Goal: Information Seeking & Learning: Check status

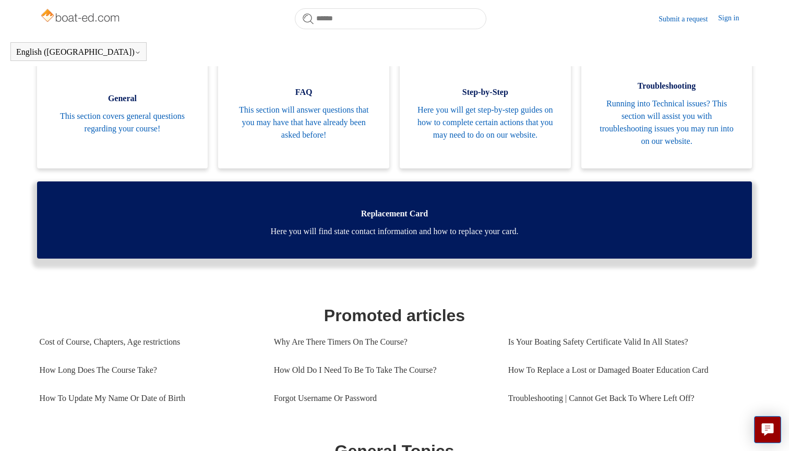
scroll to position [218, 0]
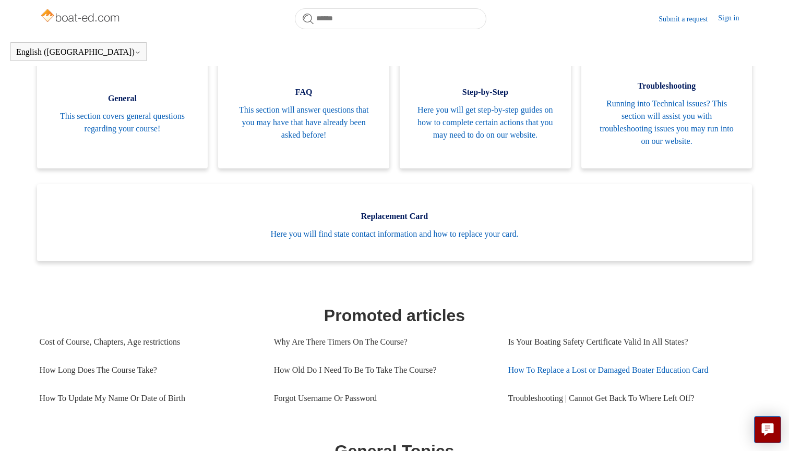
click at [544, 372] on link "How To Replace a Lost or Damaged Boater Education Card" at bounding box center [625, 370] width 234 height 28
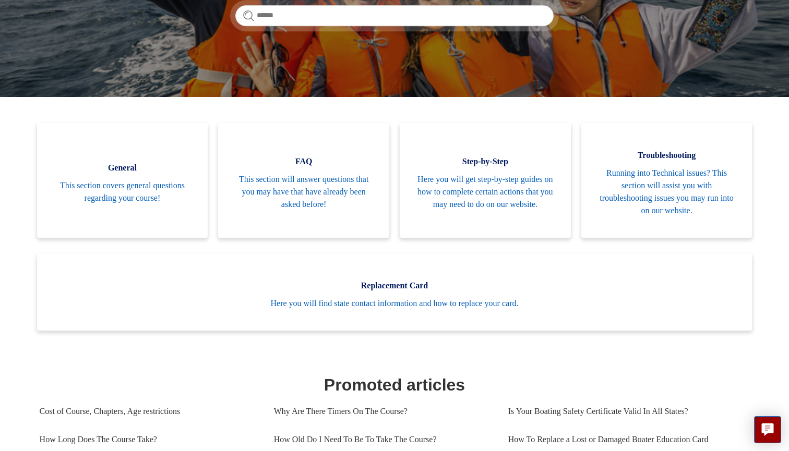
scroll to position [297, 0]
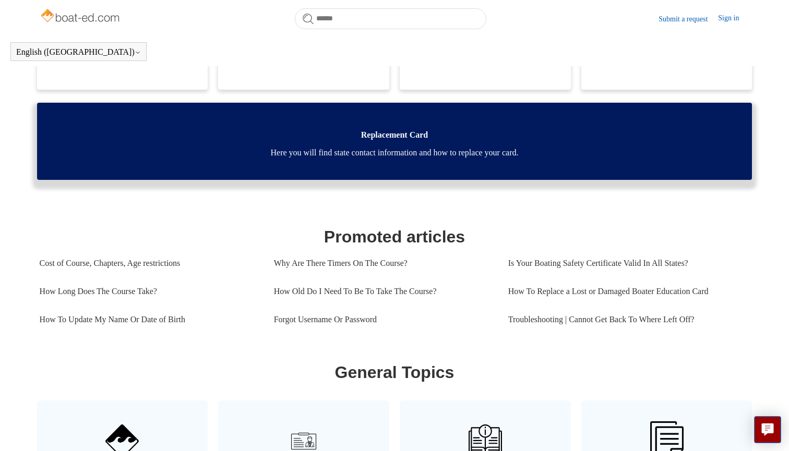
click at [532, 146] on link "Replacement Card Here you will find state contact information and how to replac…" at bounding box center [394, 141] width 715 height 77
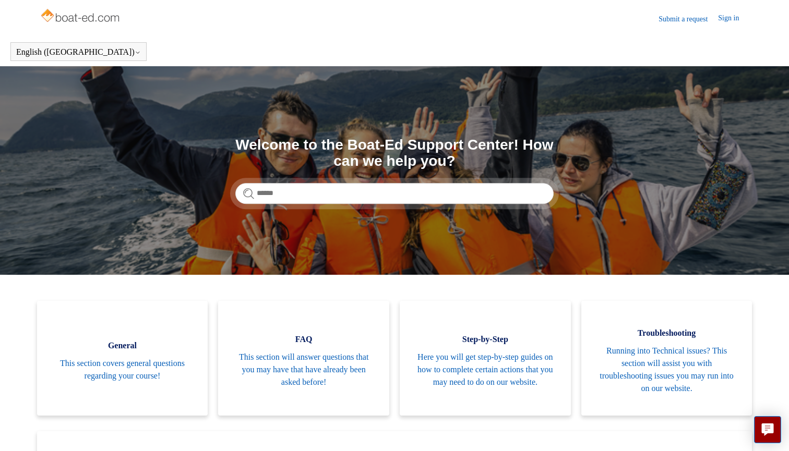
scroll to position [0, 0]
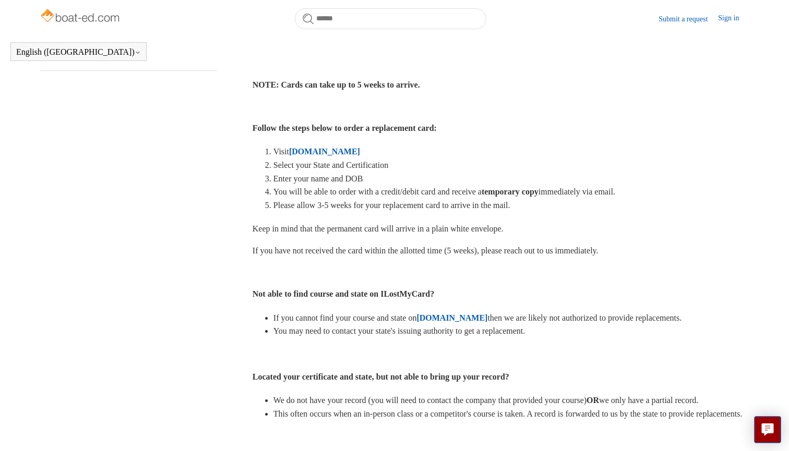
scroll to position [263, 0]
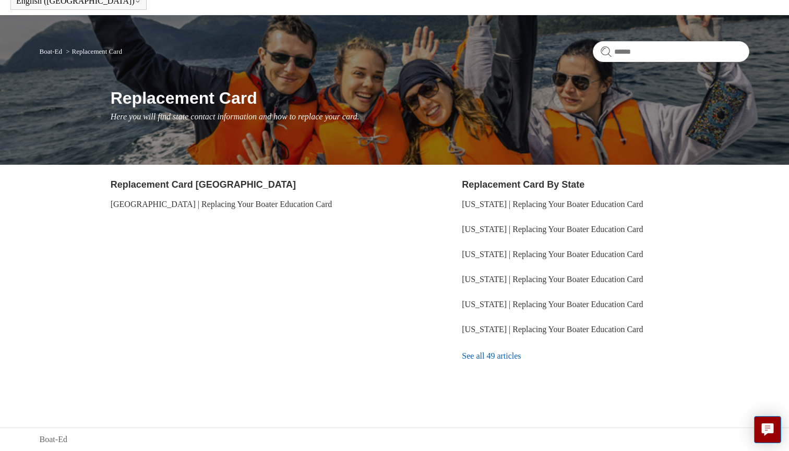
scroll to position [51, 0]
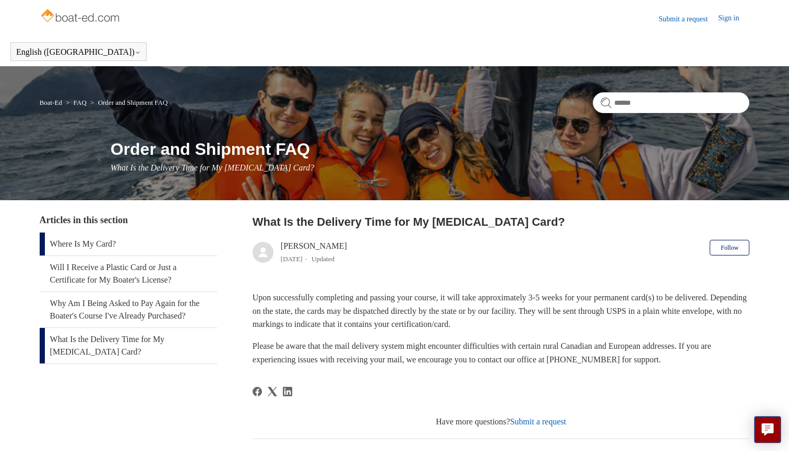
click at [196, 242] on link "Where Is My Card?" at bounding box center [128, 244] width 177 height 23
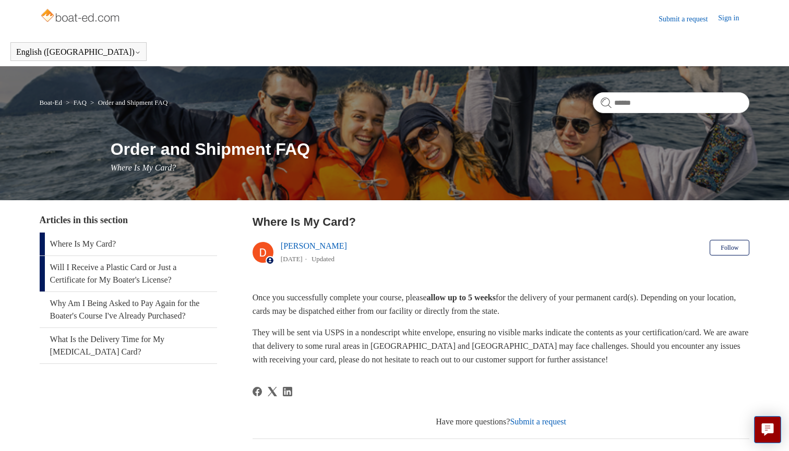
click at [187, 278] on link "Will I Receive a Plastic Card or Just a Certificate for My Boater's License?" at bounding box center [128, 273] width 177 height 35
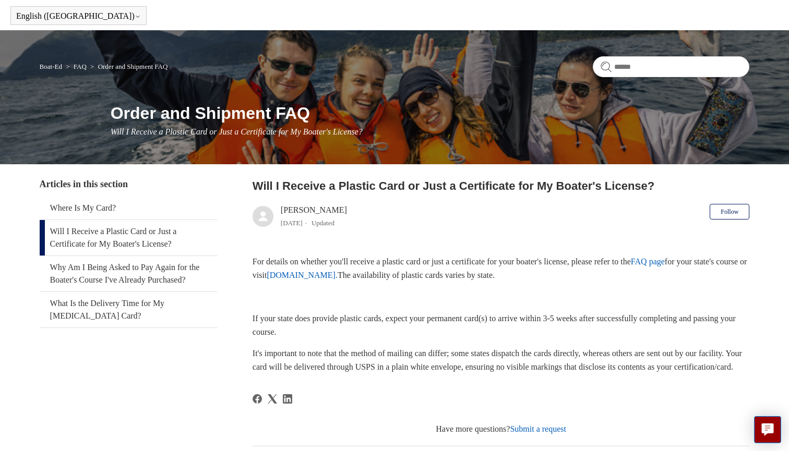
scroll to position [35, 0]
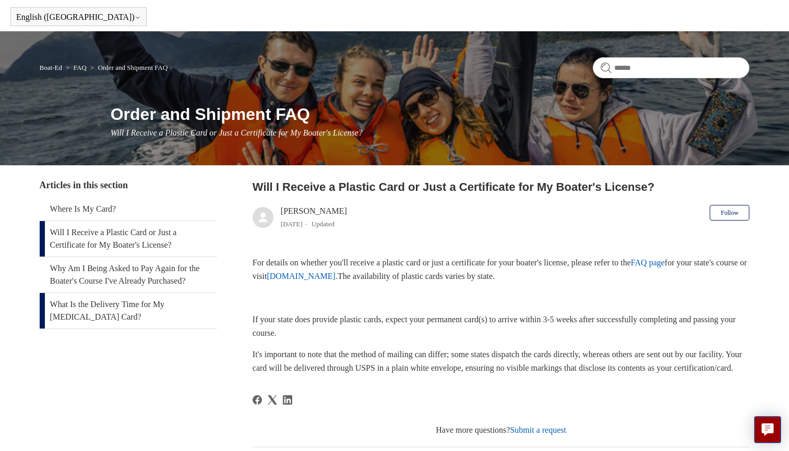
click at [198, 306] on link "What Is the Delivery Time for My Boating Card?" at bounding box center [128, 310] width 177 height 35
